Goal: Task Accomplishment & Management: Manage account settings

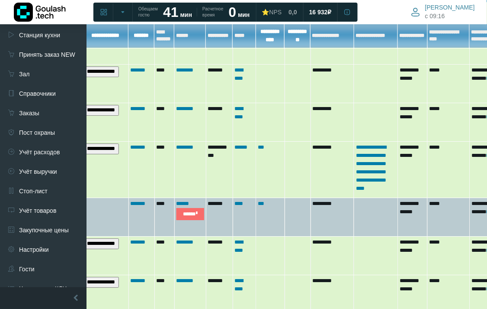
scroll to position [529, 0]
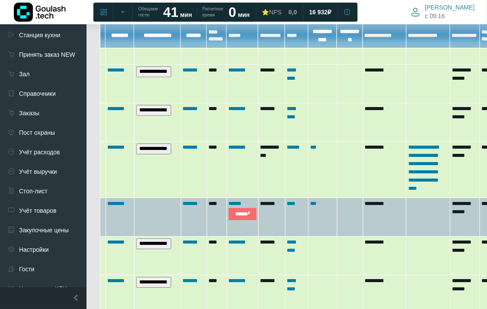
click at [190, 203] on td "*******" at bounding box center [194, 216] width 26 height 39
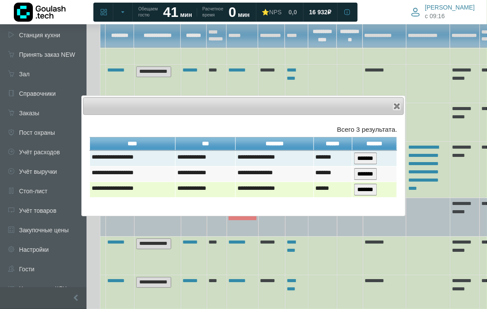
click at [346, 192] on td "******" at bounding box center [333, 189] width 39 height 16
click at [367, 189] on input "*******" at bounding box center [365, 190] width 23 height 12
